Goal: Navigation & Orientation: Find specific page/section

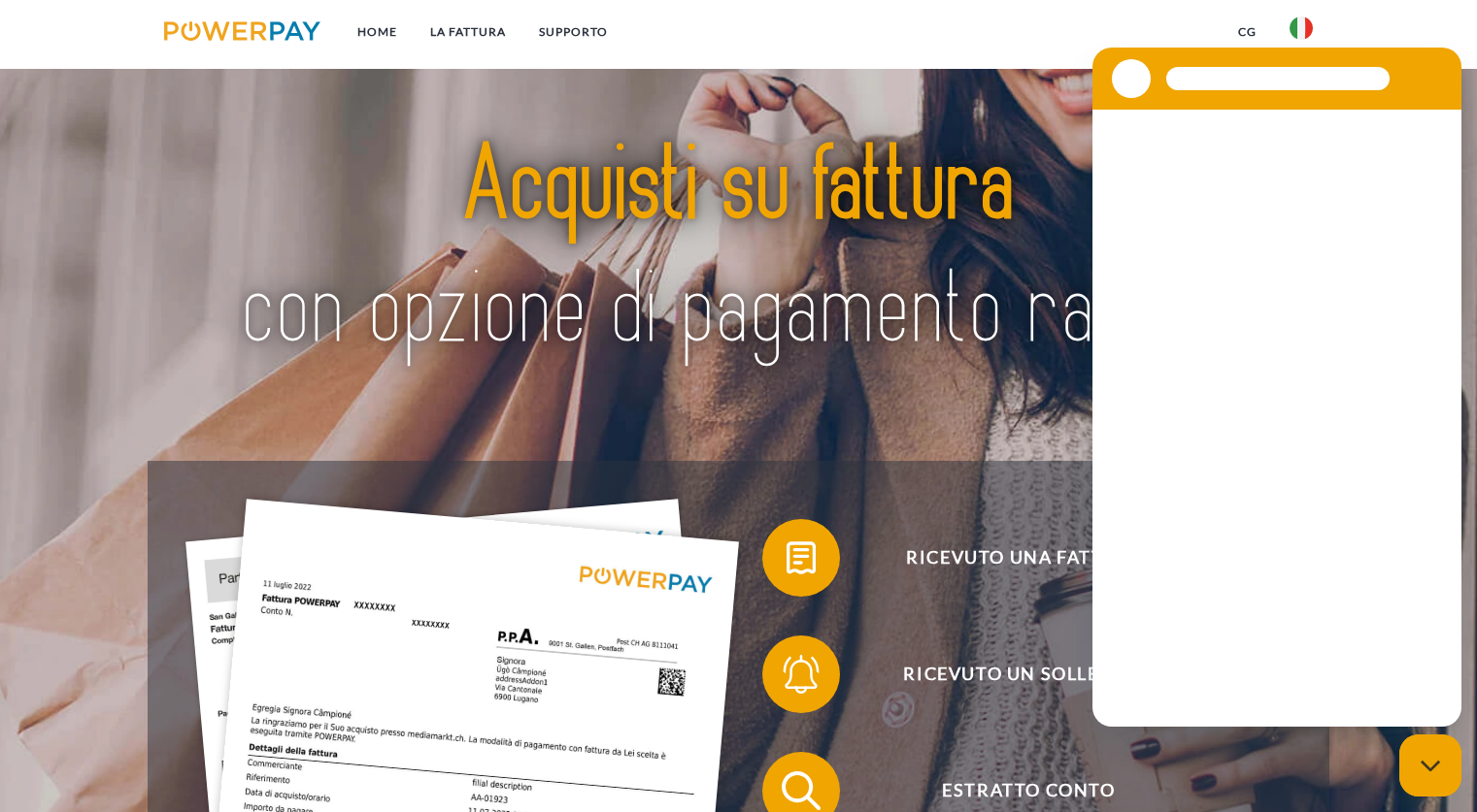
scroll to position [433, 0]
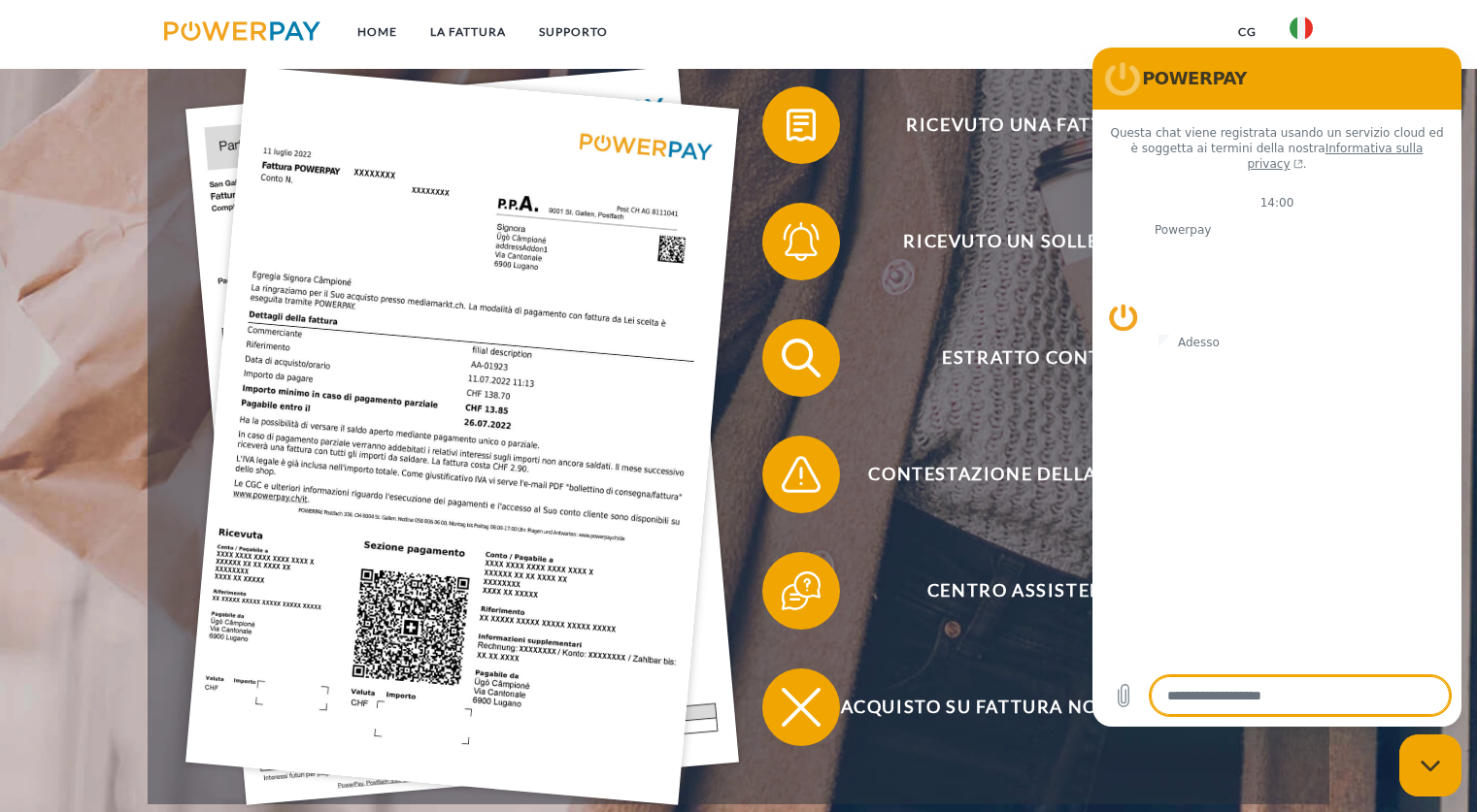
click at [1432, 764] on icon "Chiudi la finestra di messaggistica" at bounding box center [1431, 766] width 21 height 13
type textarea "*"
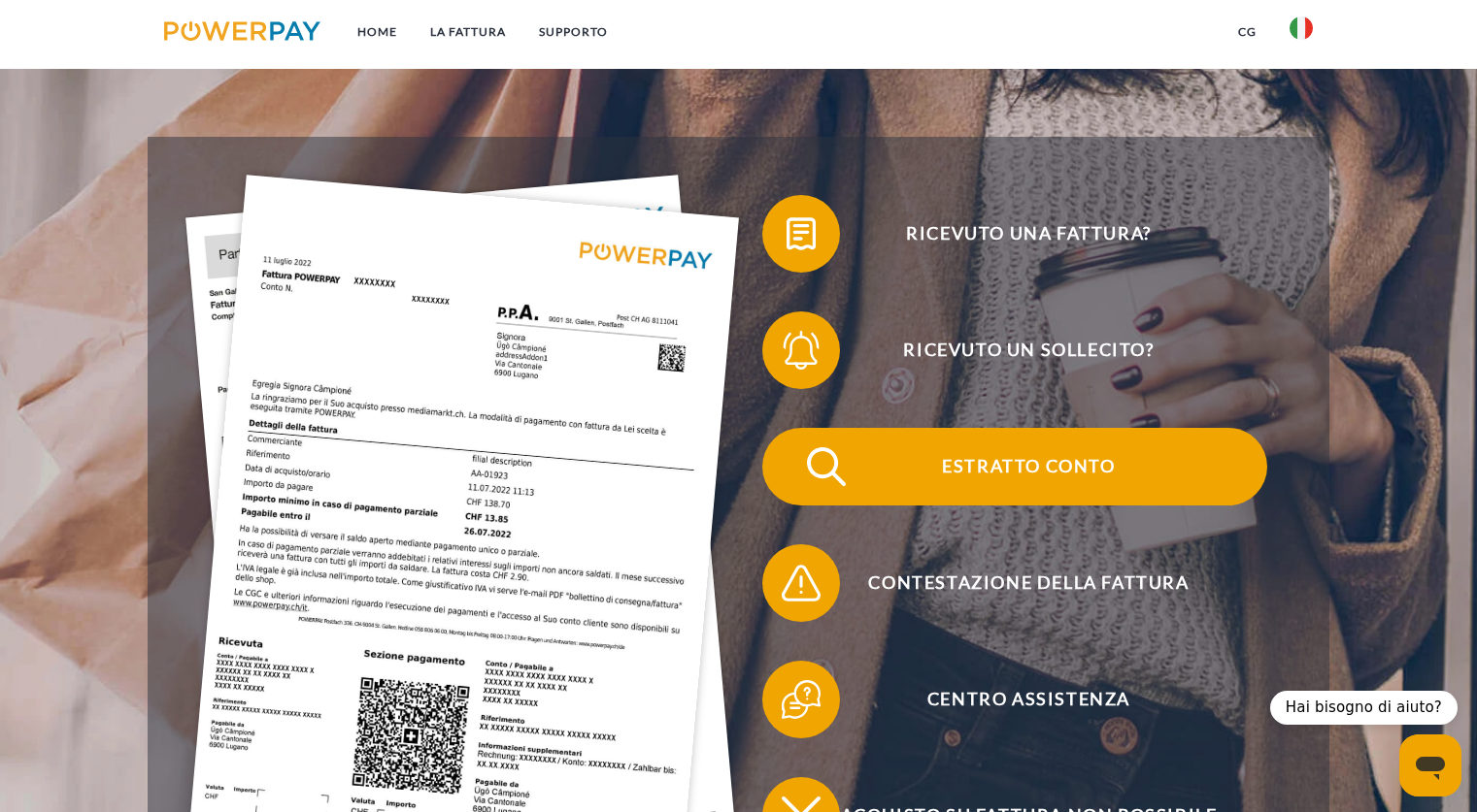
scroll to position [189, 0]
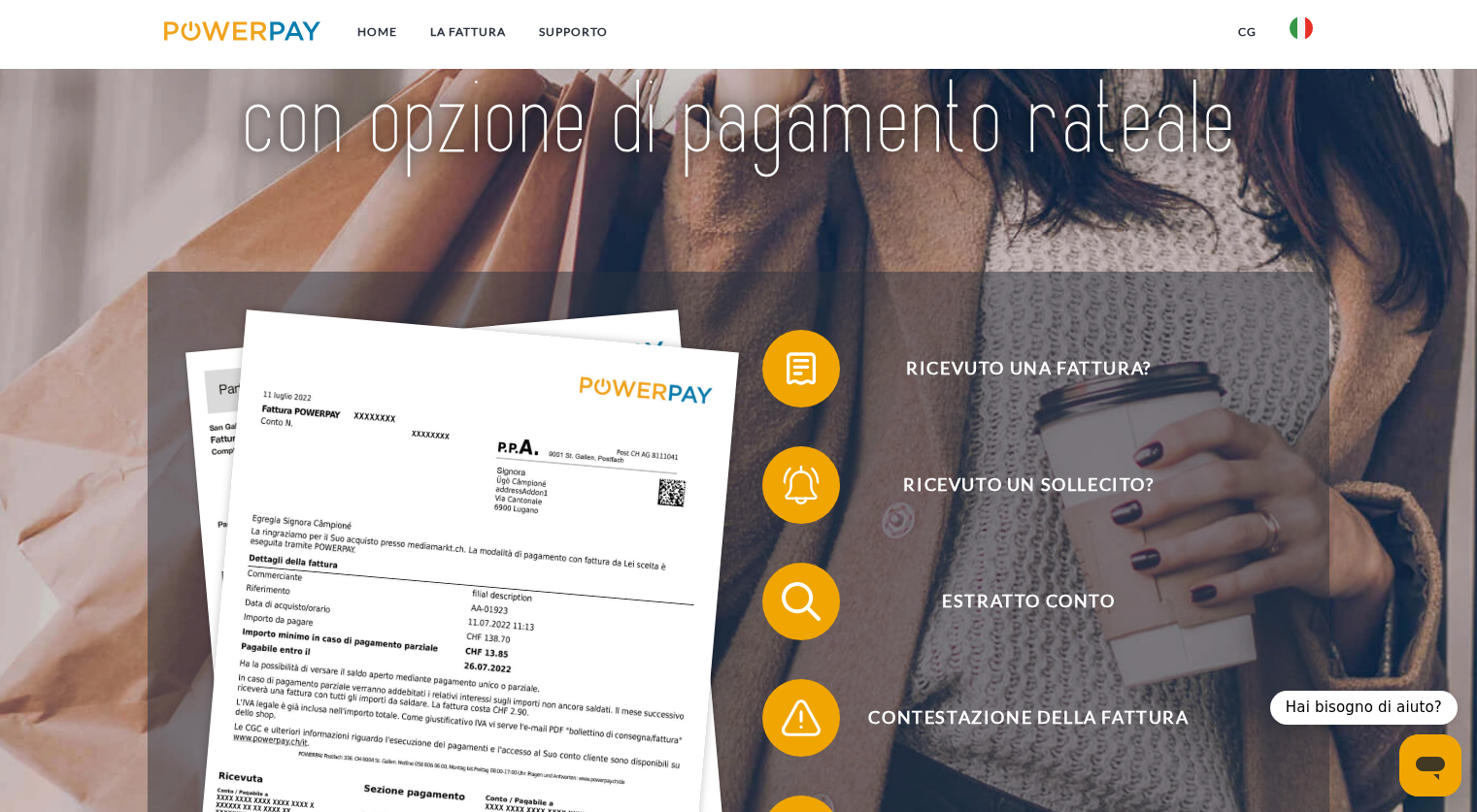
click at [272, 37] on img at bounding box center [242, 32] width 157 height 20
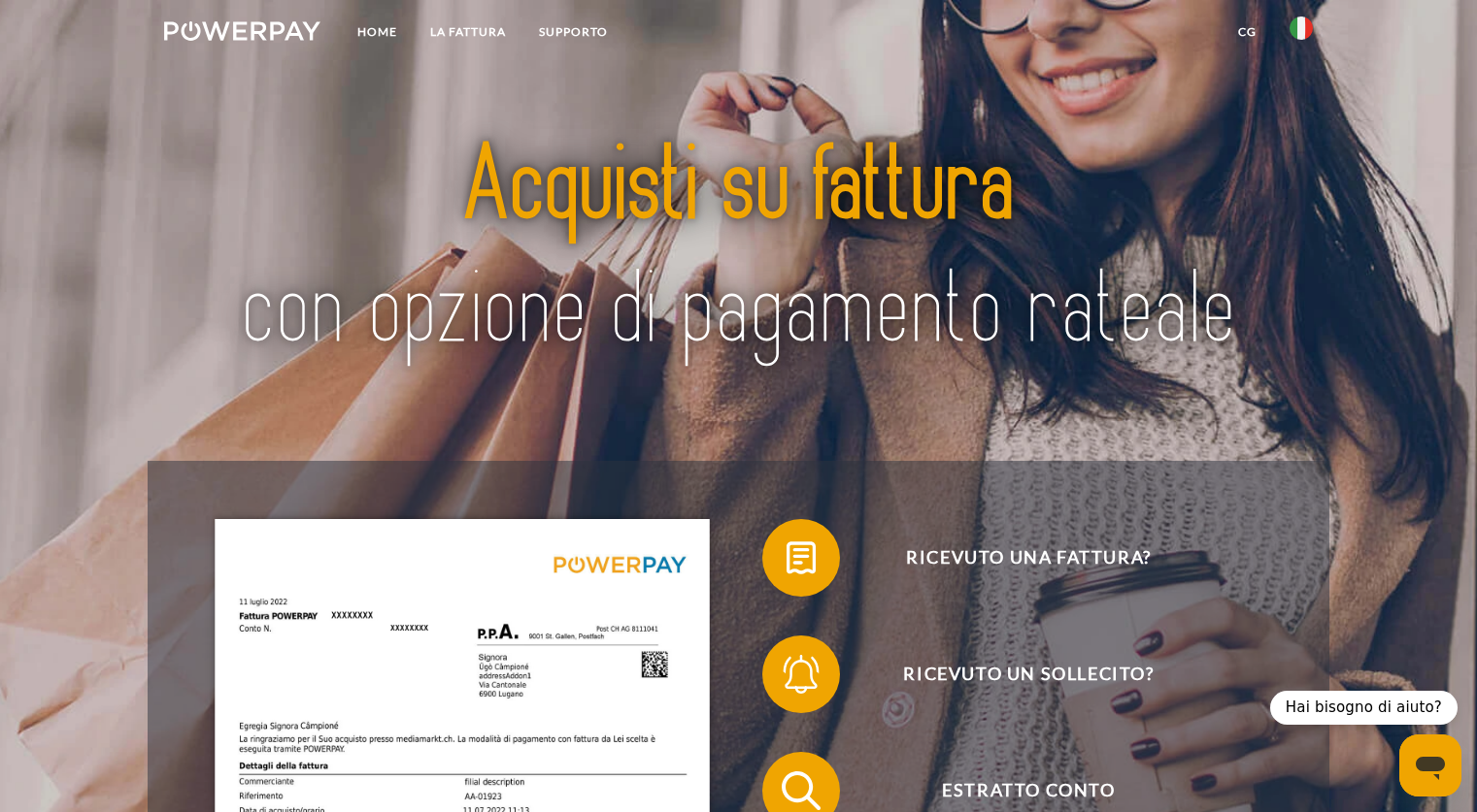
click at [1309, 31] on img at bounding box center [1301, 29] width 24 height 24
click at [1313, 34] on link at bounding box center [1301, 34] width 56 height 38
click at [551, 20] on link "Supporto" at bounding box center [573, 32] width 102 height 34
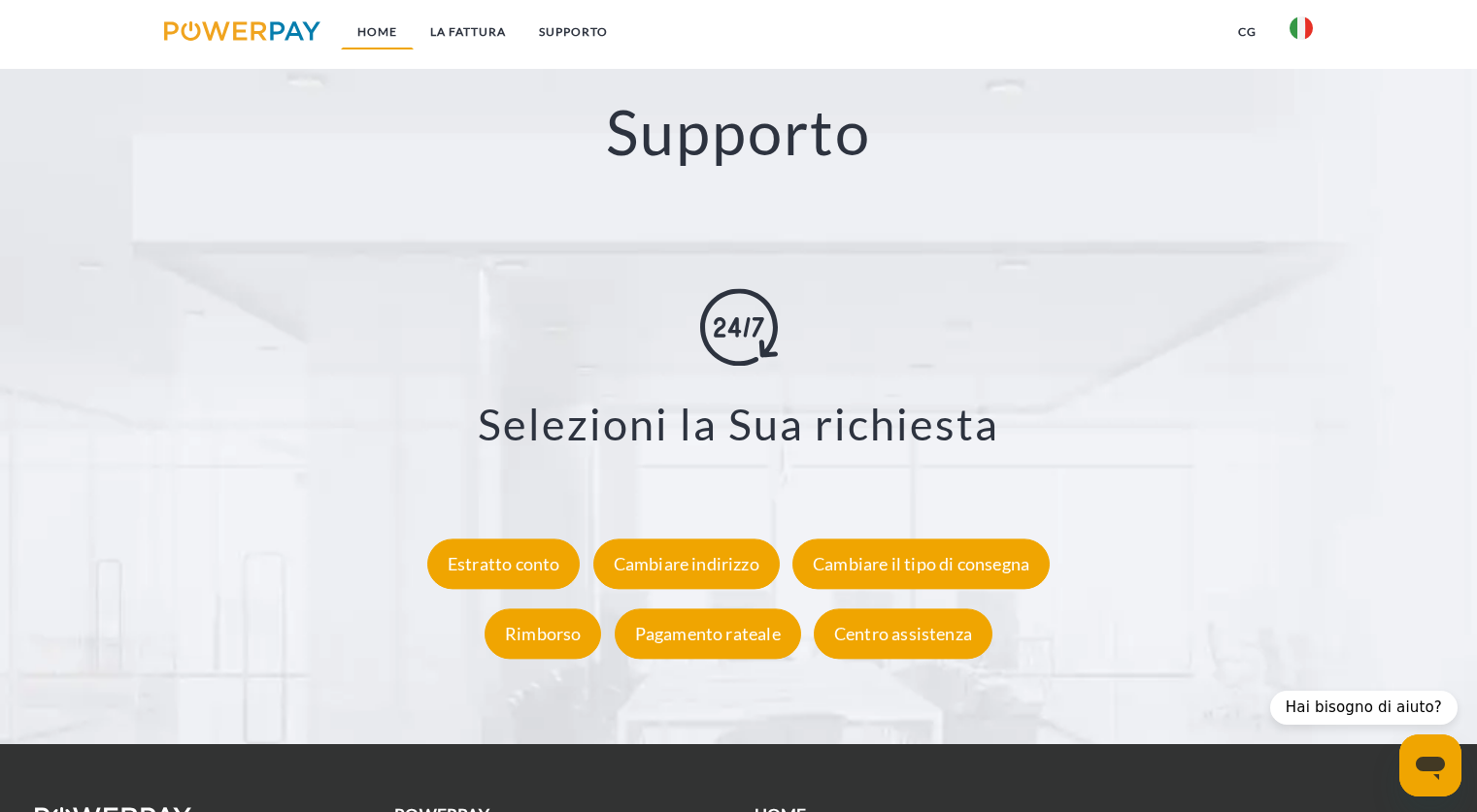
click at [362, 25] on link "Home" at bounding box center [378, 32] width 73 height 34
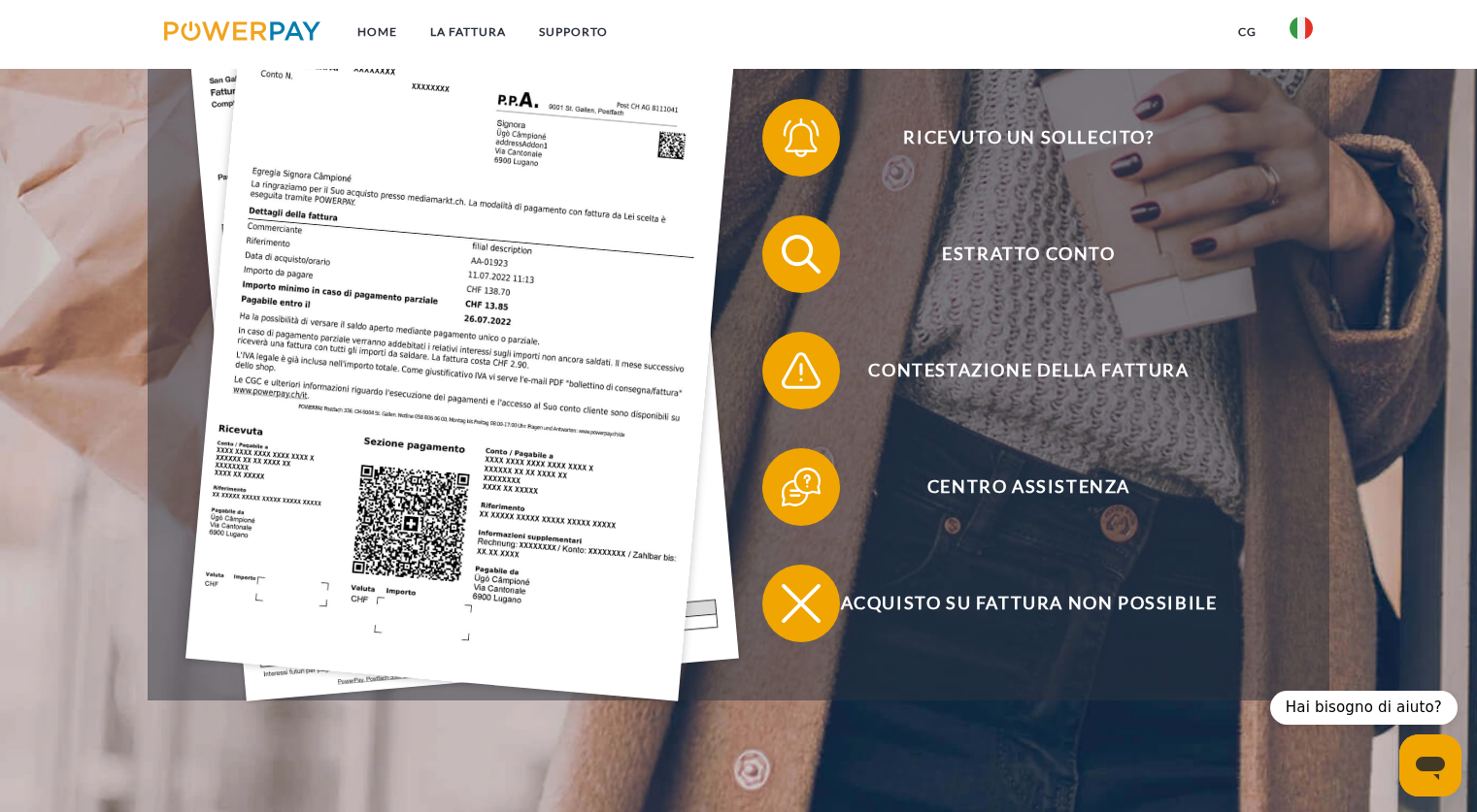
scroll to position [538, 0]
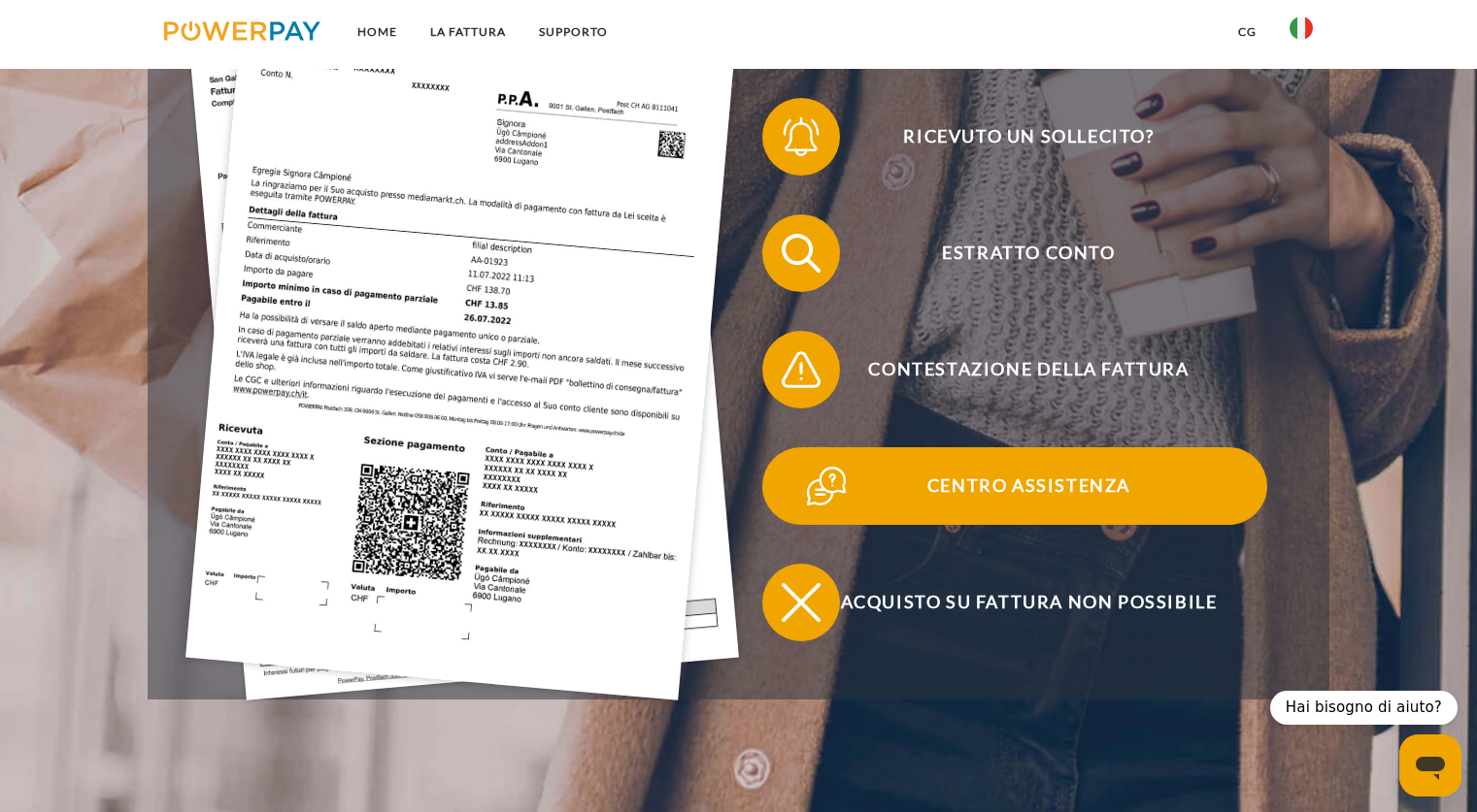
click at [979, 477] on span "Centro assistenza" at bounding box center [1028, 486] width 476 height 78
